Goal: Find specific page/section: Find specific page/section

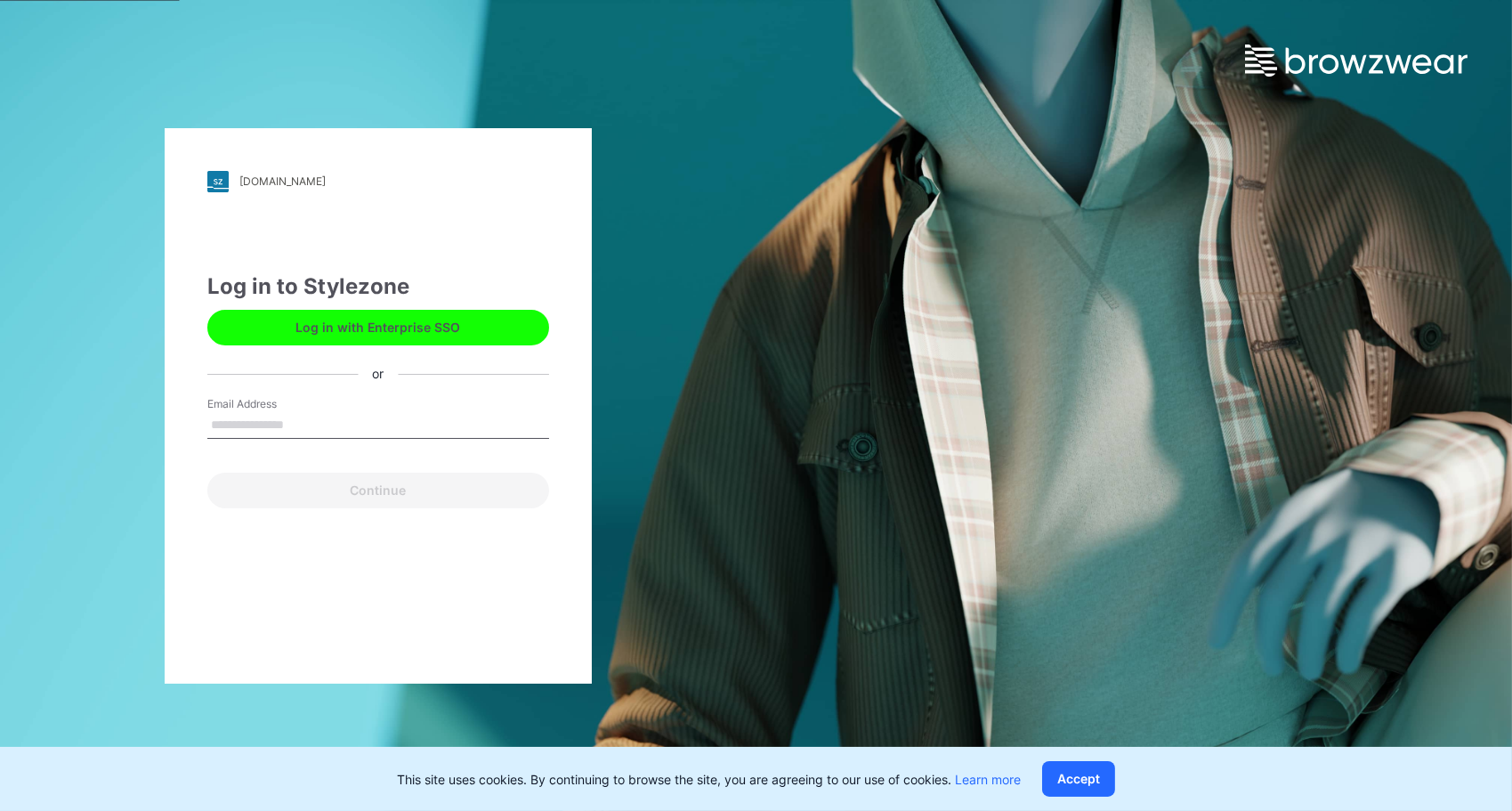
click at [269, 420] on input "Email Address" at bounding box center [378, 425] width 342 height 26
type input "**********"
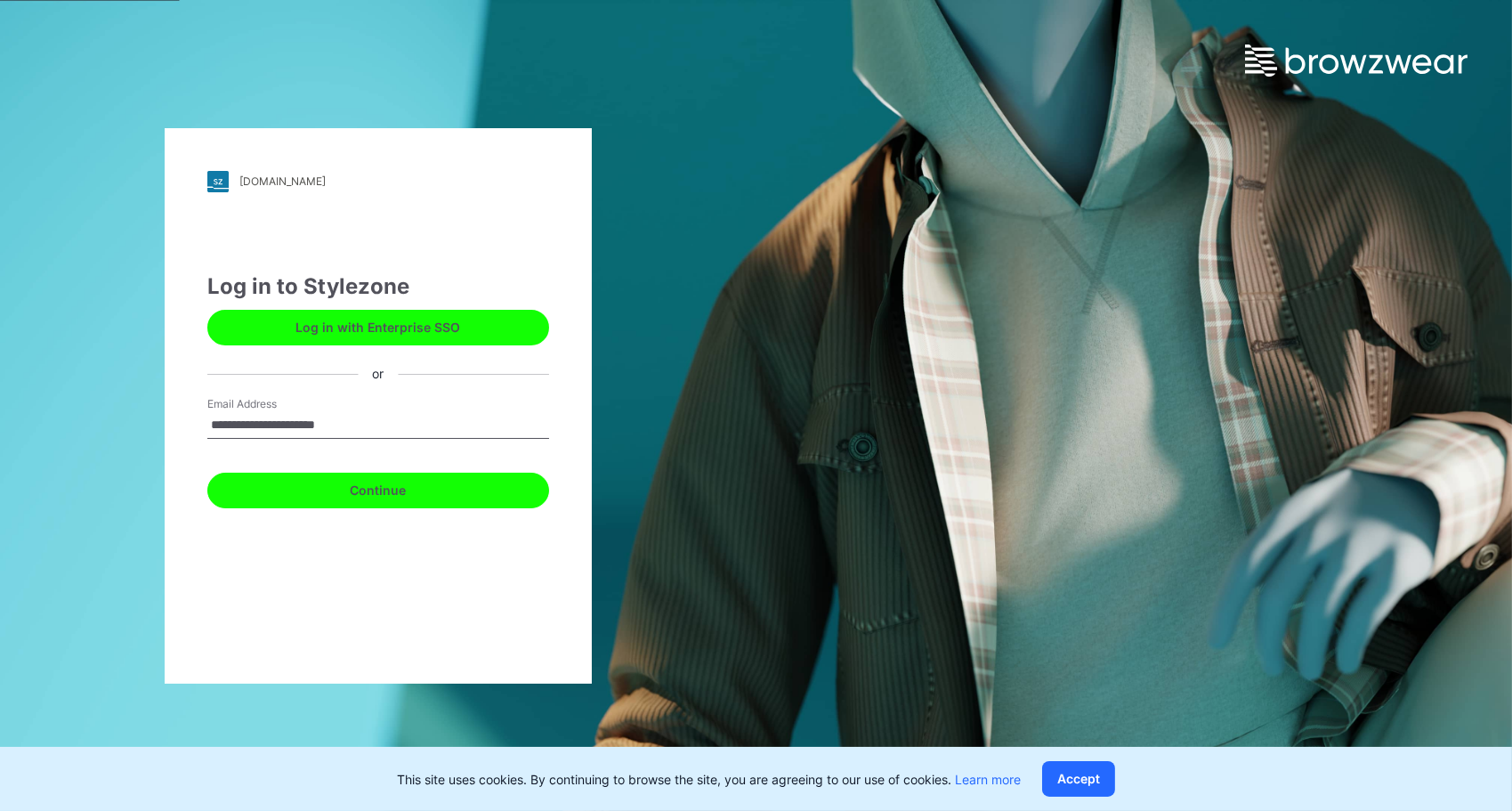
click at [361, 490] on button "Continue" at bounding box center [378, 490] width 342 height 36
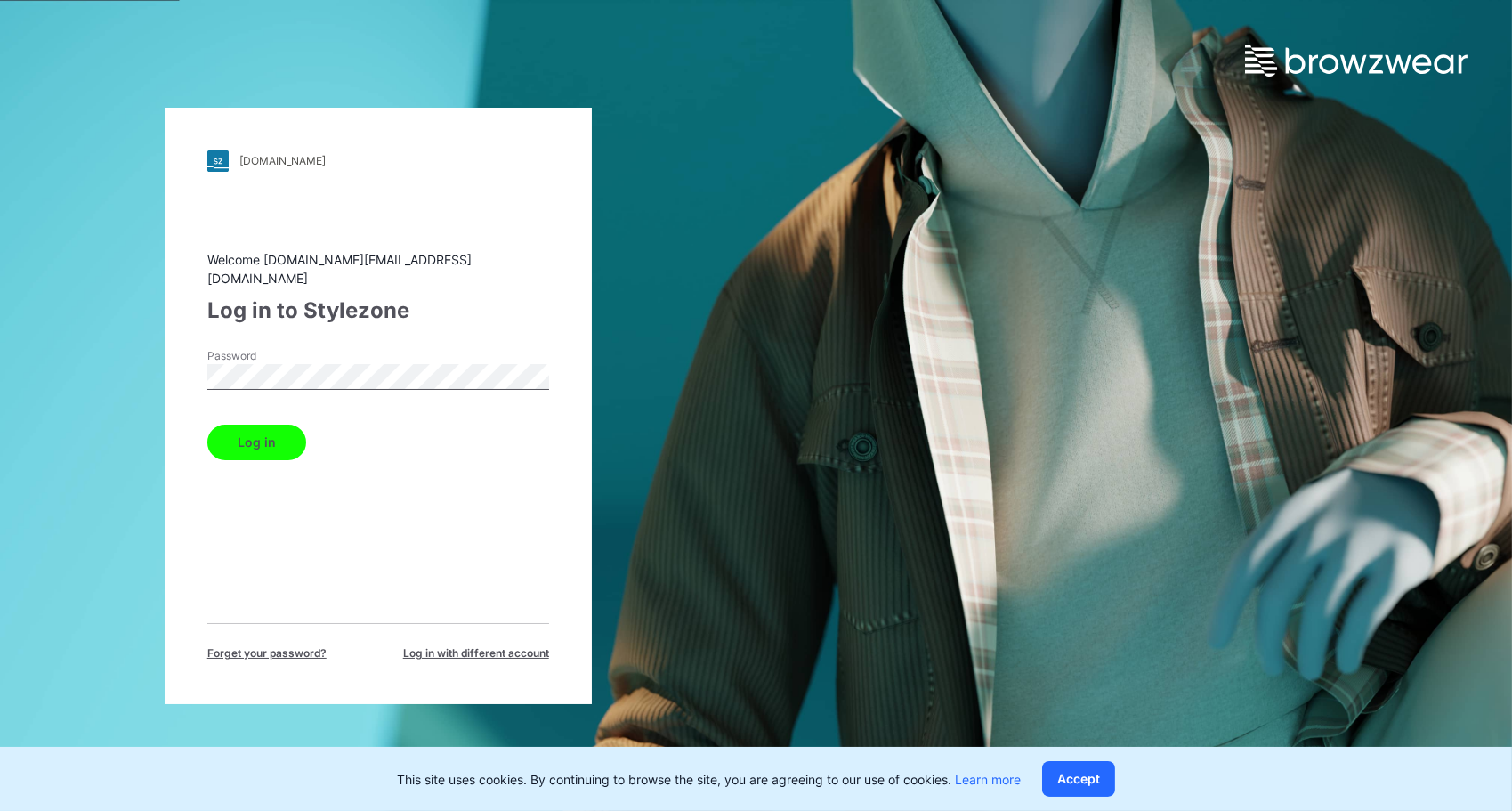
click at [257, 425] on button "Log in" at bounding box center [257, 442] width 98 height 36
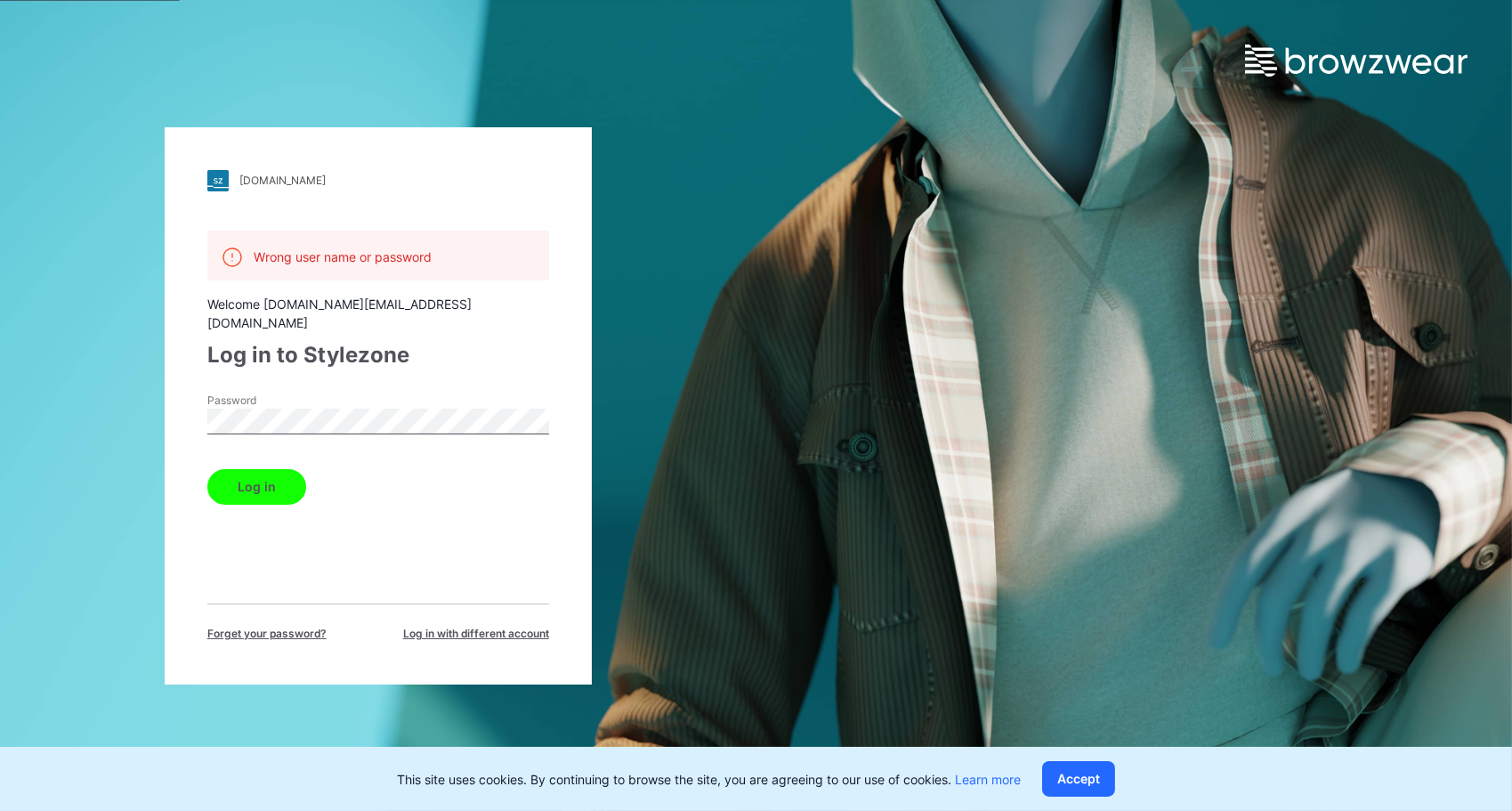
click at [181, 428] on div "bwuclassroom.stylezone.com Loading... Wrong user name or password Welcome minh.…" at bounding box center [378, 406] width 427 height 557
click at [228, 469] on button "Log in" at bounding box center [257, 487] width 98 height 36
click at [230, 478] on button "Log in" at bounding box center [257, 487] width 98 height 36
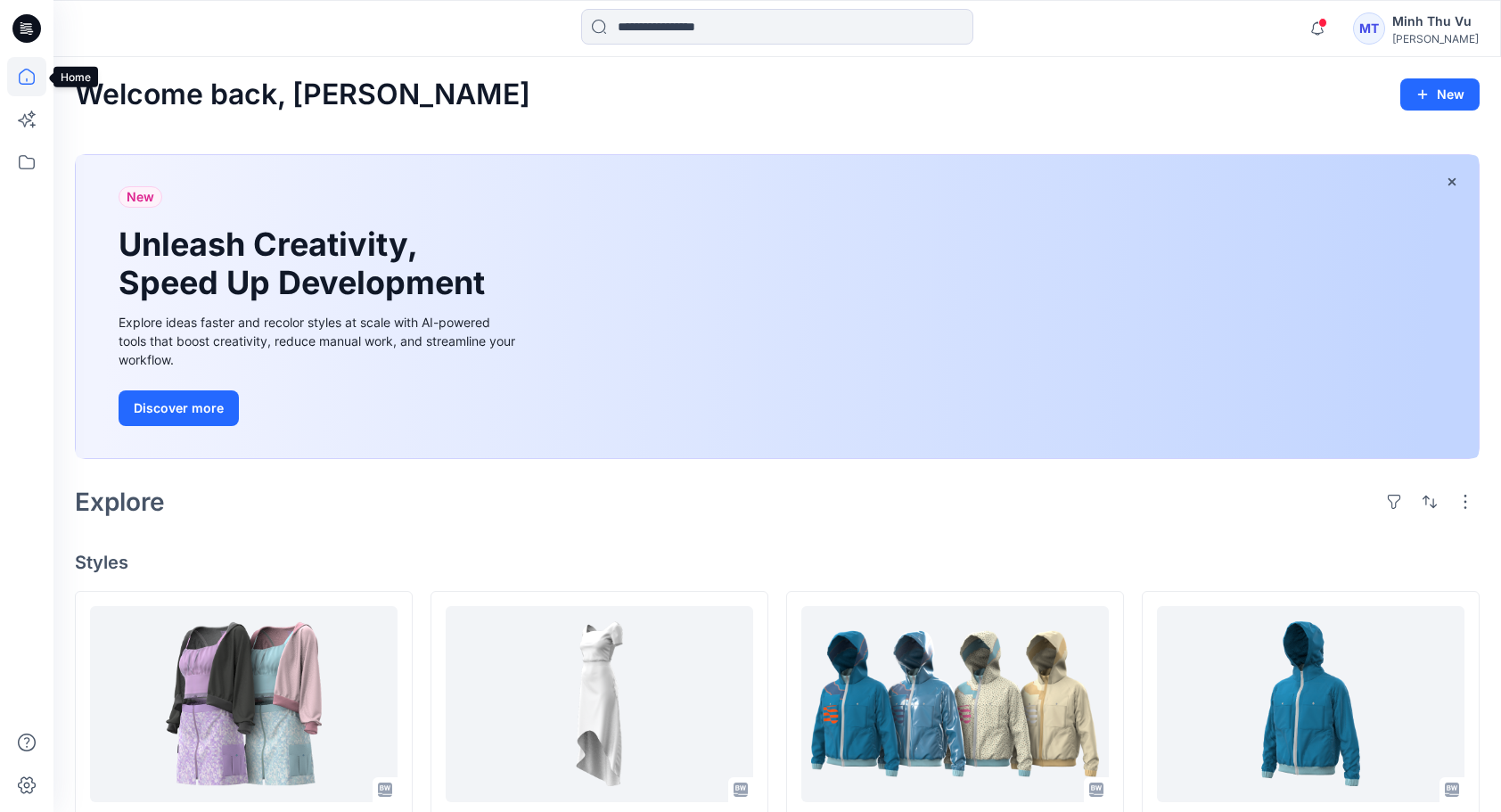
click at [40, 77] on icon at bounding box center [26, 77] width 39 height 39
click at [19, 172] on icon at bounding box center [26, 161] width 39 height 39
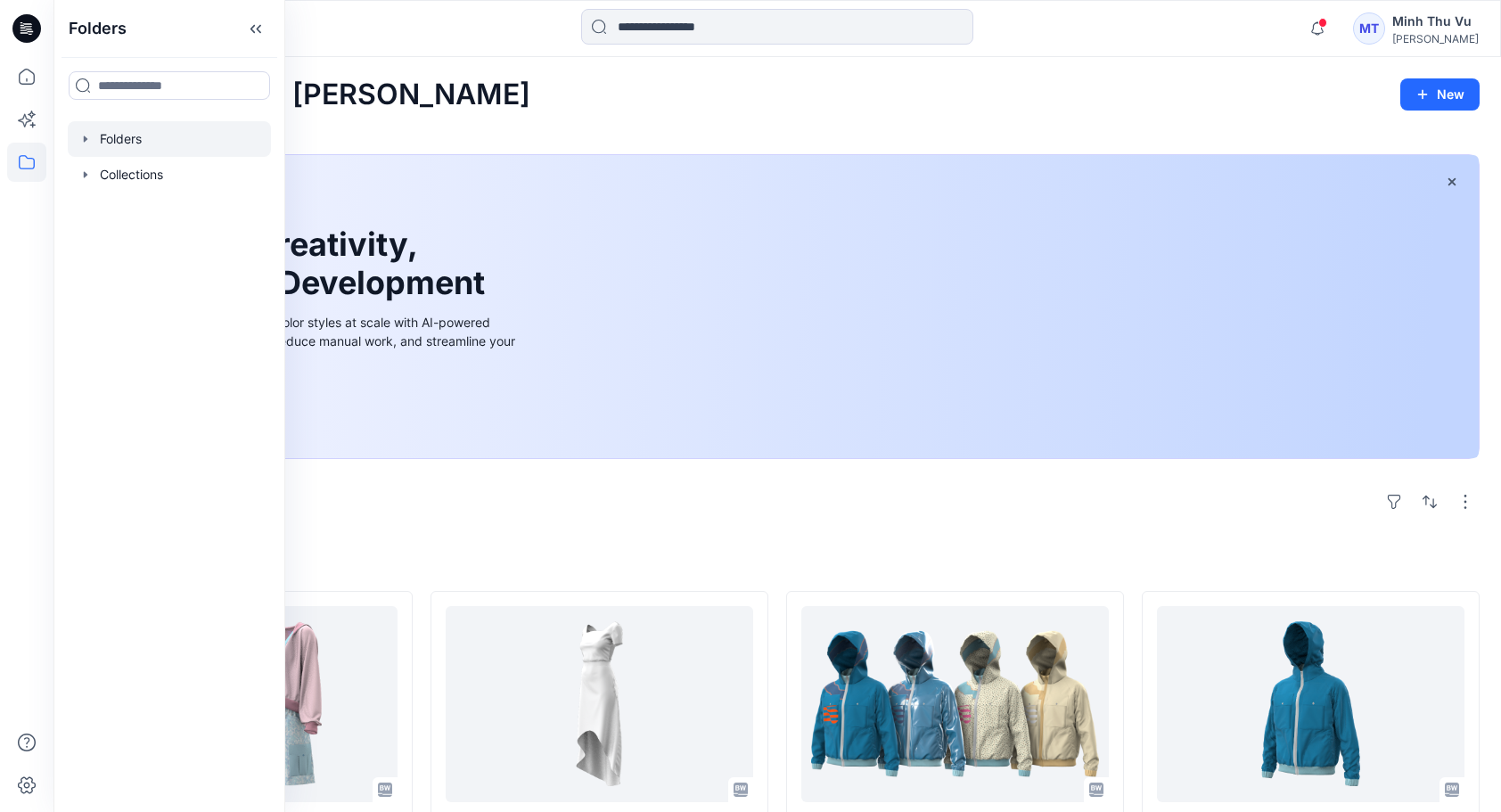
click at [129, 142] on div at bounding box center [169, 139] width 203 height 36
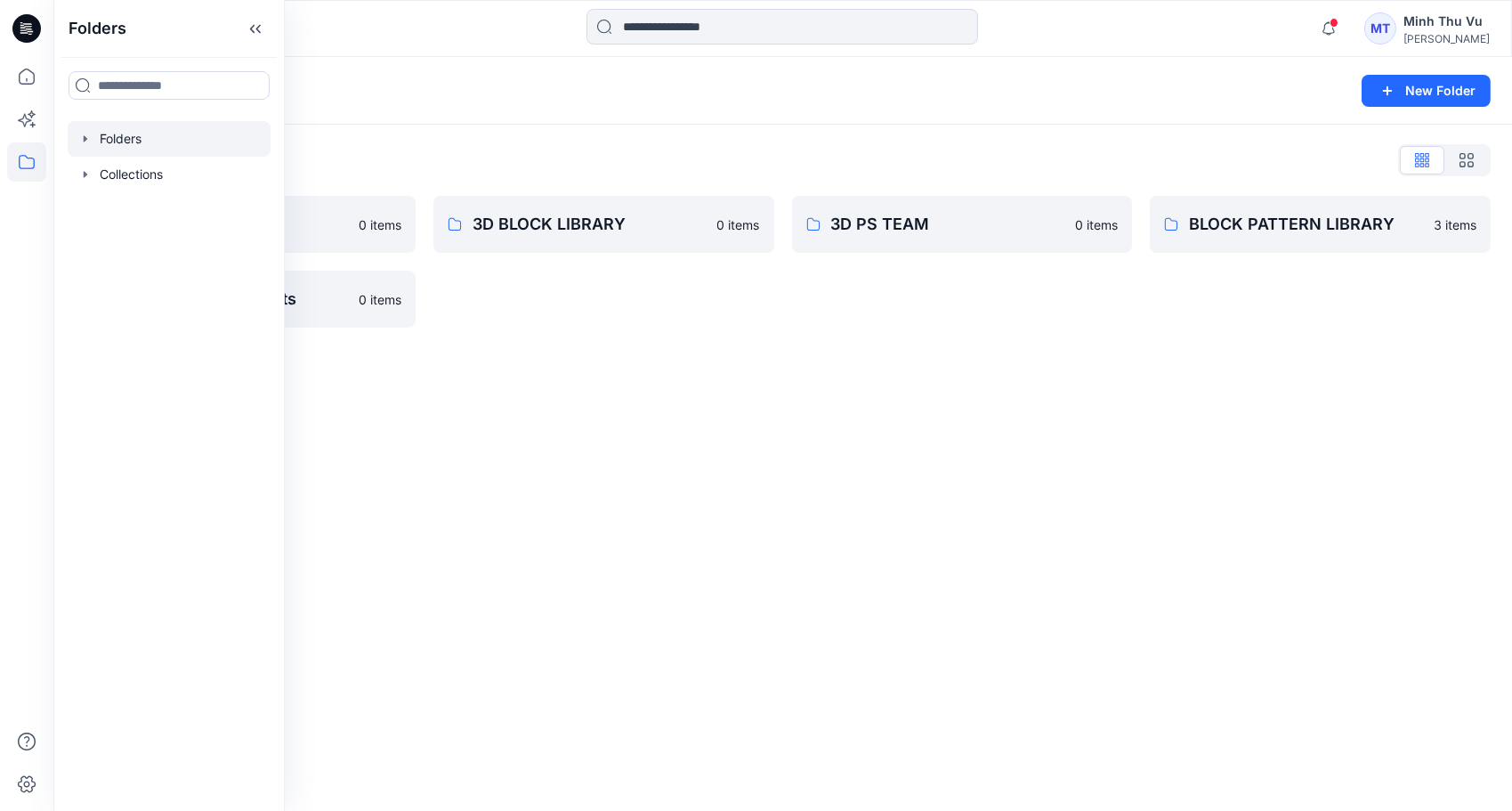
click at [468, 83] on div "Folders" at bounding box center [713, 90] width 1277 height 25
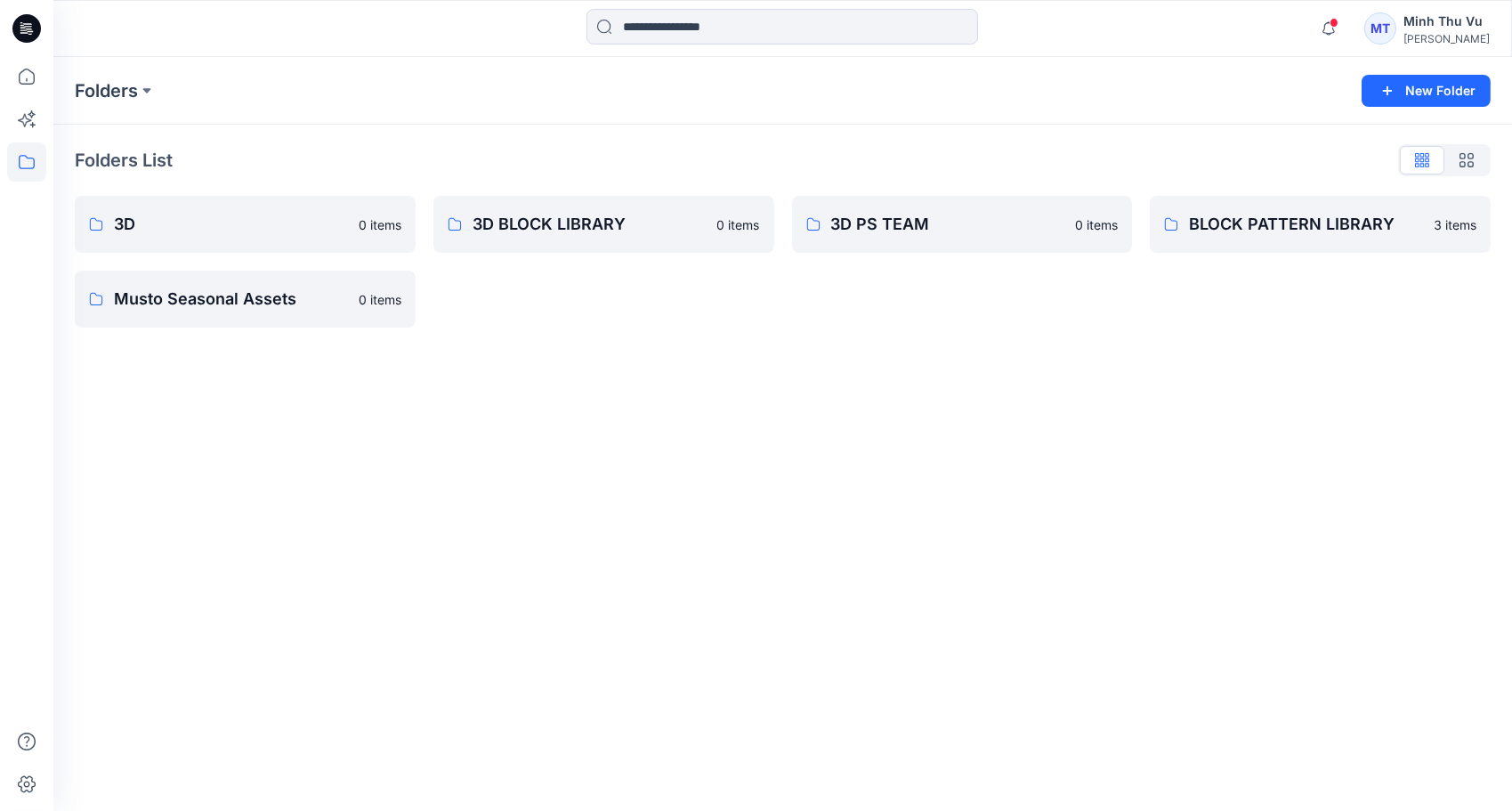
click at [564, 810] on div "Folders New Folder Folders List 3D 0 items Musto Seasonal Assets 0 items 3D BLO…" at bounding box center [783, 434] width 1459 height 754
click at [456, 117] on div "Folders New Folder" at bounding box center [783, 91] width 1459 height 67
click at [991, 221] on p "3D PS TEAM" at bounding box center [961, 223] width 259 height 25
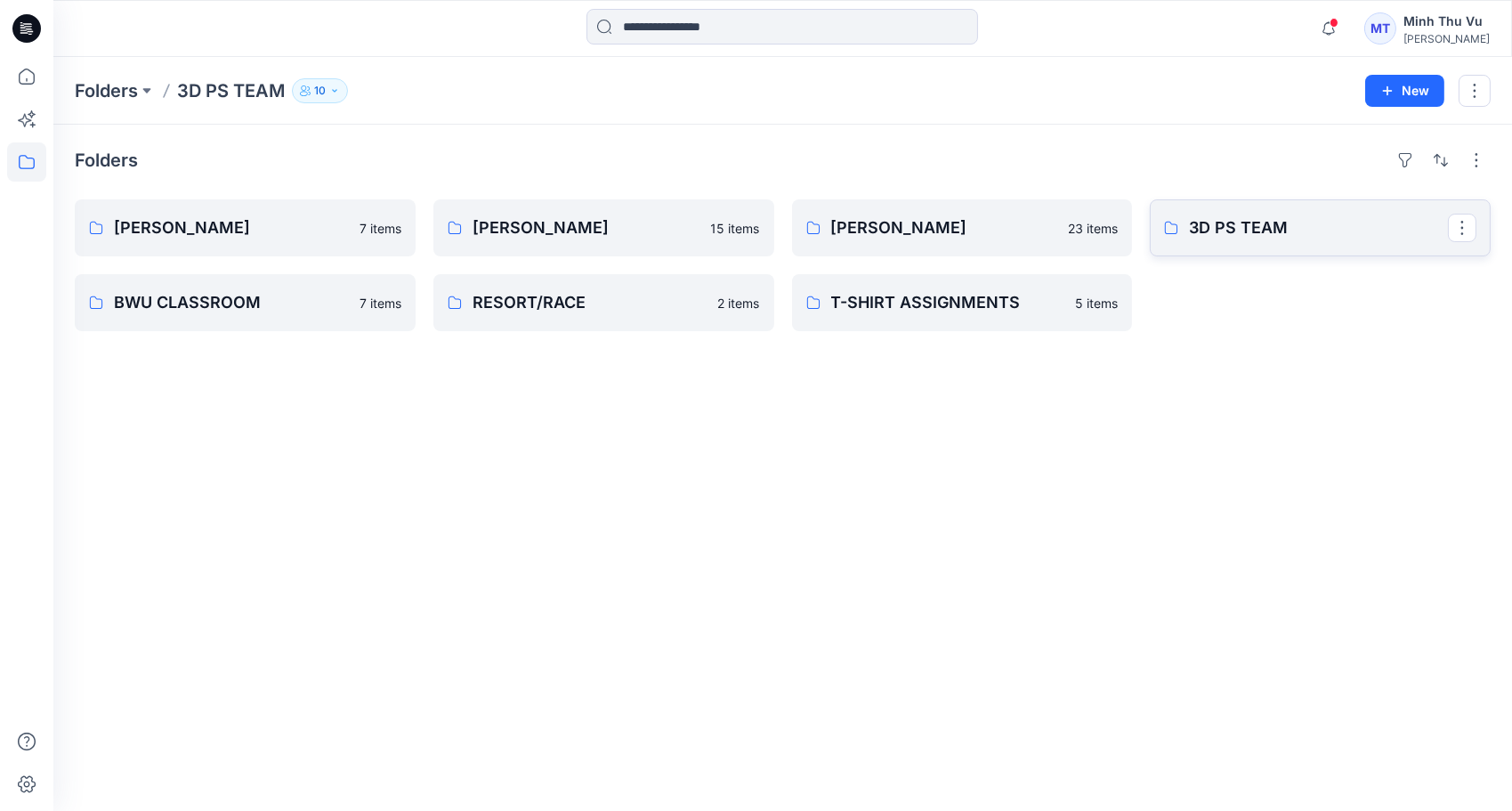
click at [1301, 238] on p "3D PS TEAM" at bounding box center [1319, 227] width 259 height 25
click at [1284, 246] on link "3D PS TEAM" at bounding box center [1321, 228] width 341 height 57
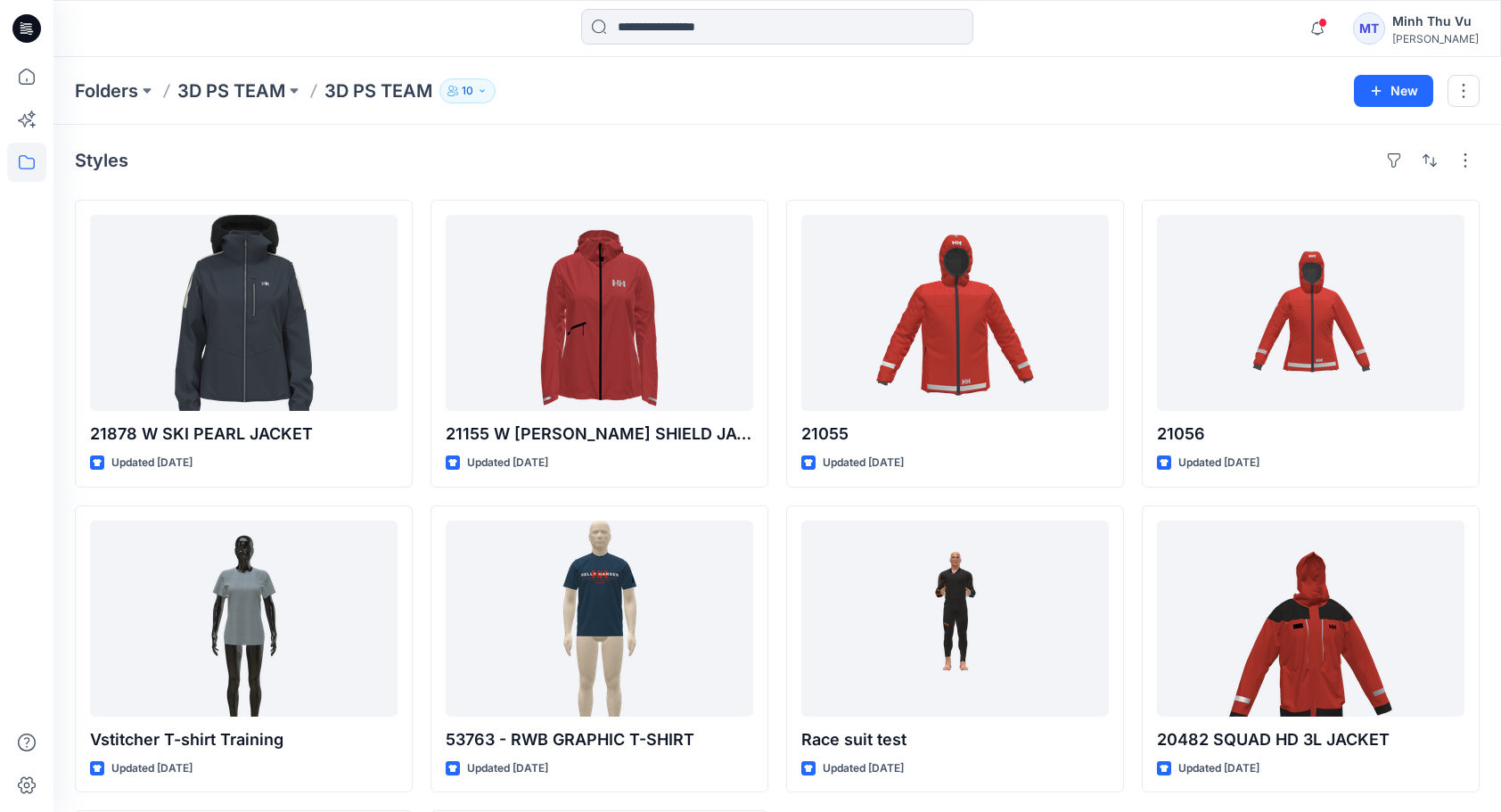
click at [809, 81] on div "Folders 3D PS TEAM 3D PS TEAM 10" at bounding box center [707, 90] width 1266 height 25
click at [1035, 37] on div at bounding box center [777, 28] width 724 height 39
click at [776, 78] on div "Folders 3D PS TEAM 3D PS TEAM 10 New" at bounding box center [777, 91] width 1447 height 68
